Goal: Task Accomplishment & Management: Manage account settings

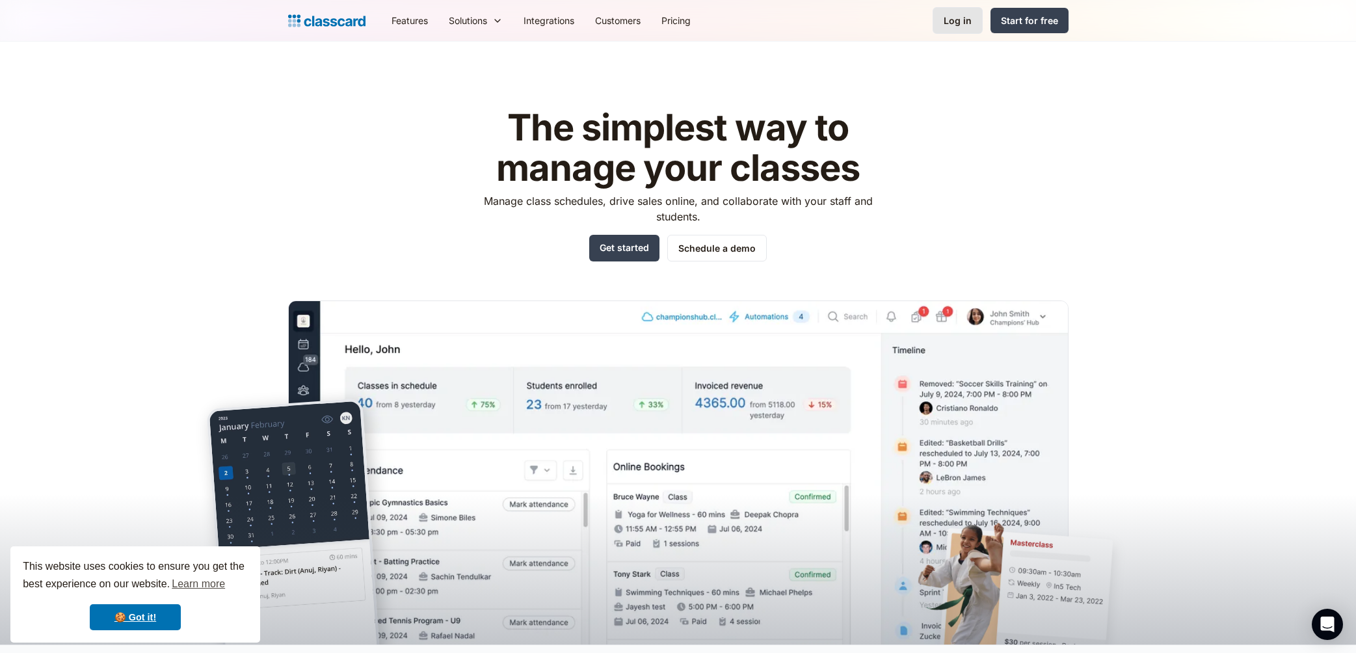
click at [964, 25] on div "Log in" at bounding box center [958, 21] width 28 height 14
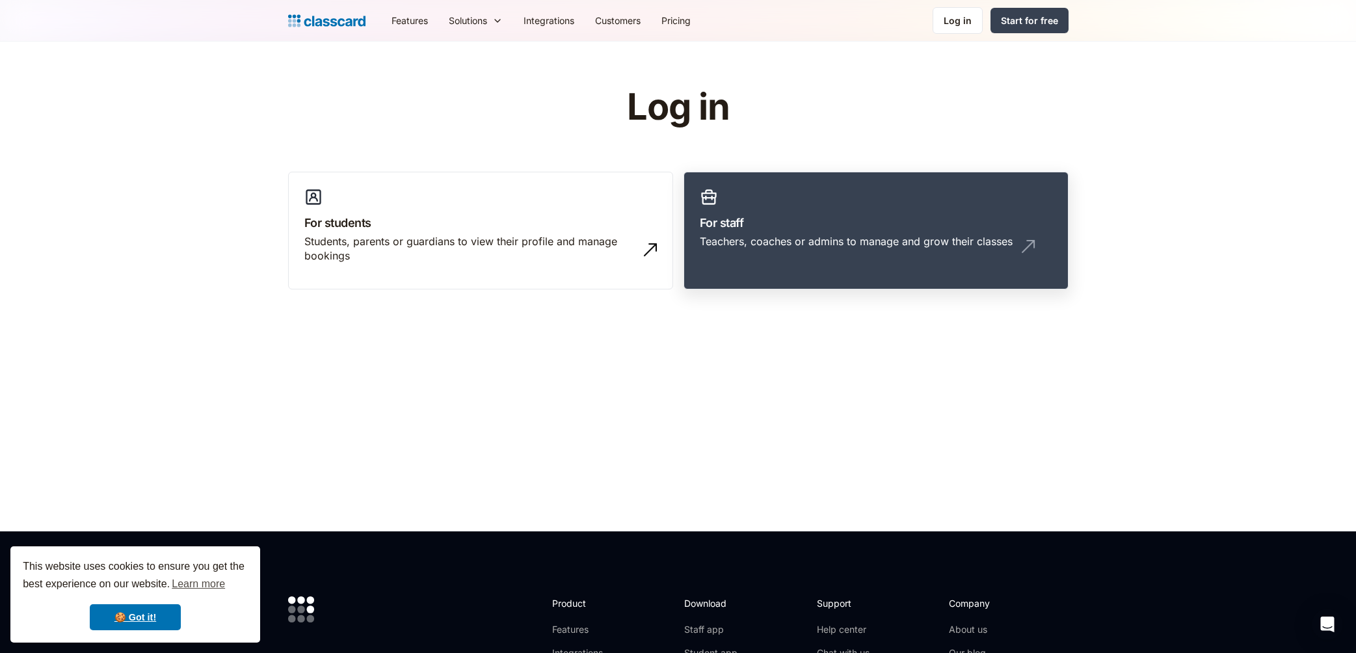
click at [799, 240] on div "Teachers, coaches or admins to manage and grow their classes" at bounding box center [856, 241] width 313 height 14
